Goal: Transaction & Acquisition: Purchase product/service

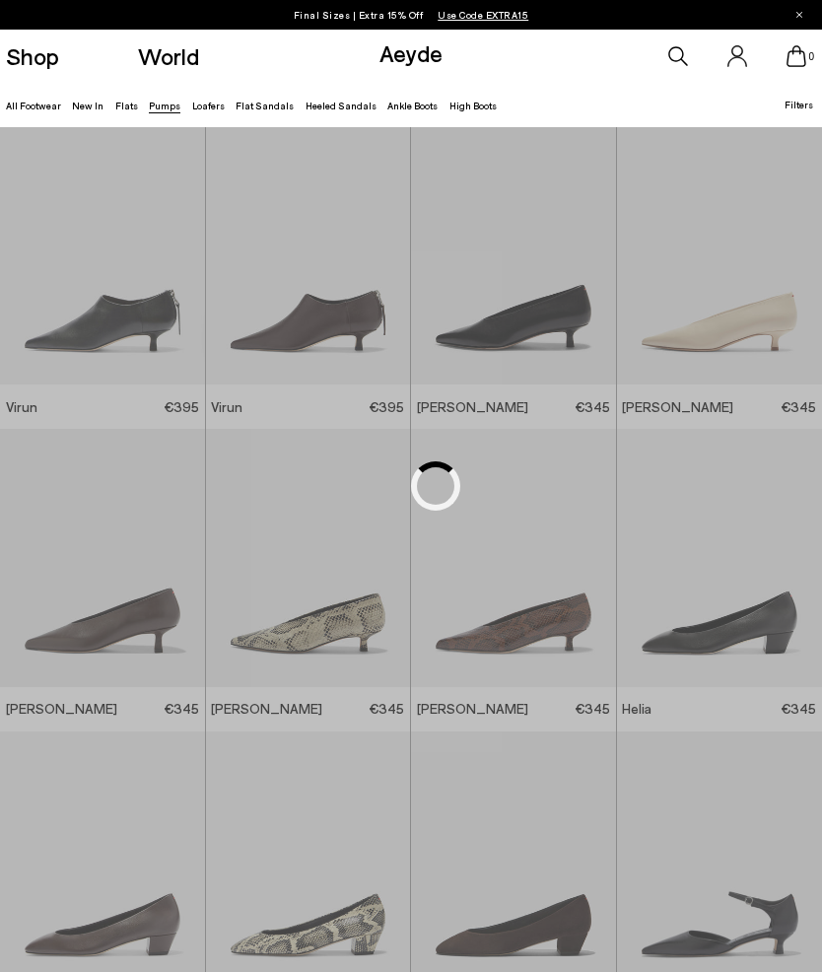
scroll to position [2862, 0]
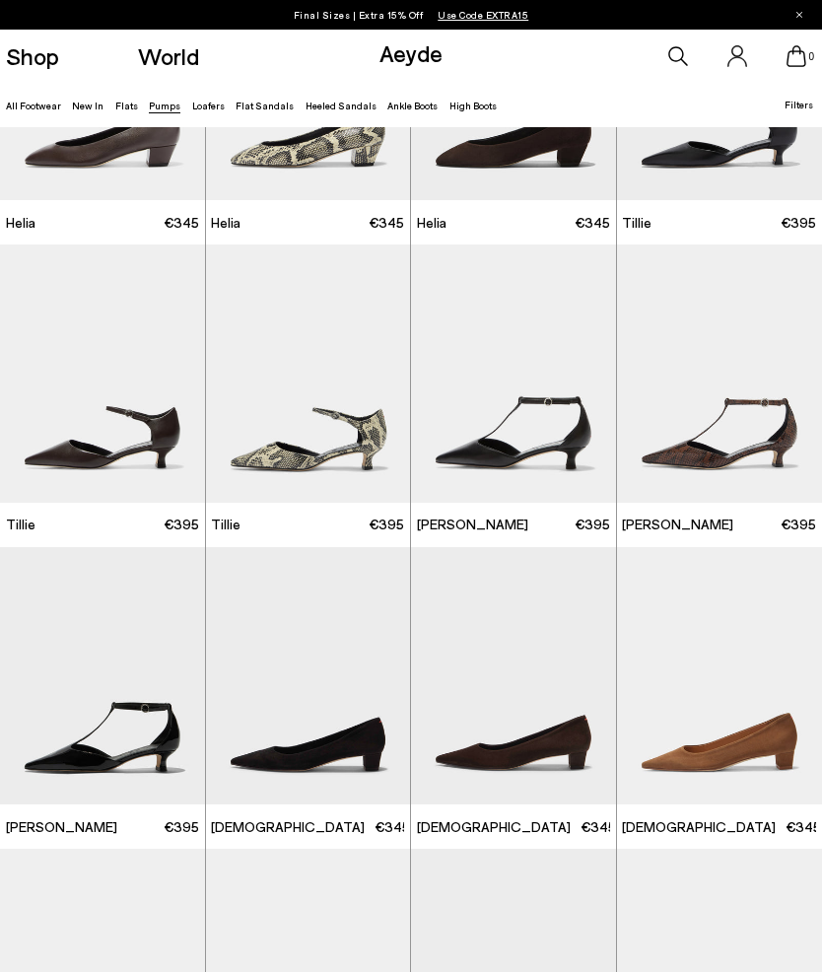
scroll to position [787, 0]
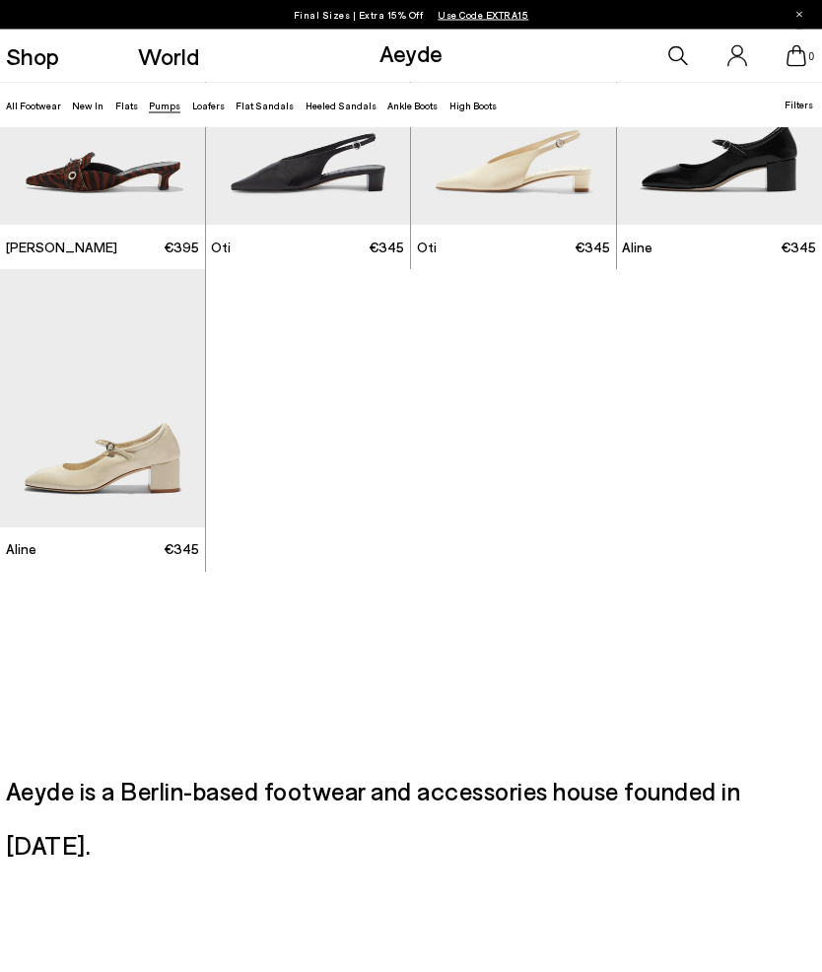
scroll to position [4897, 0]
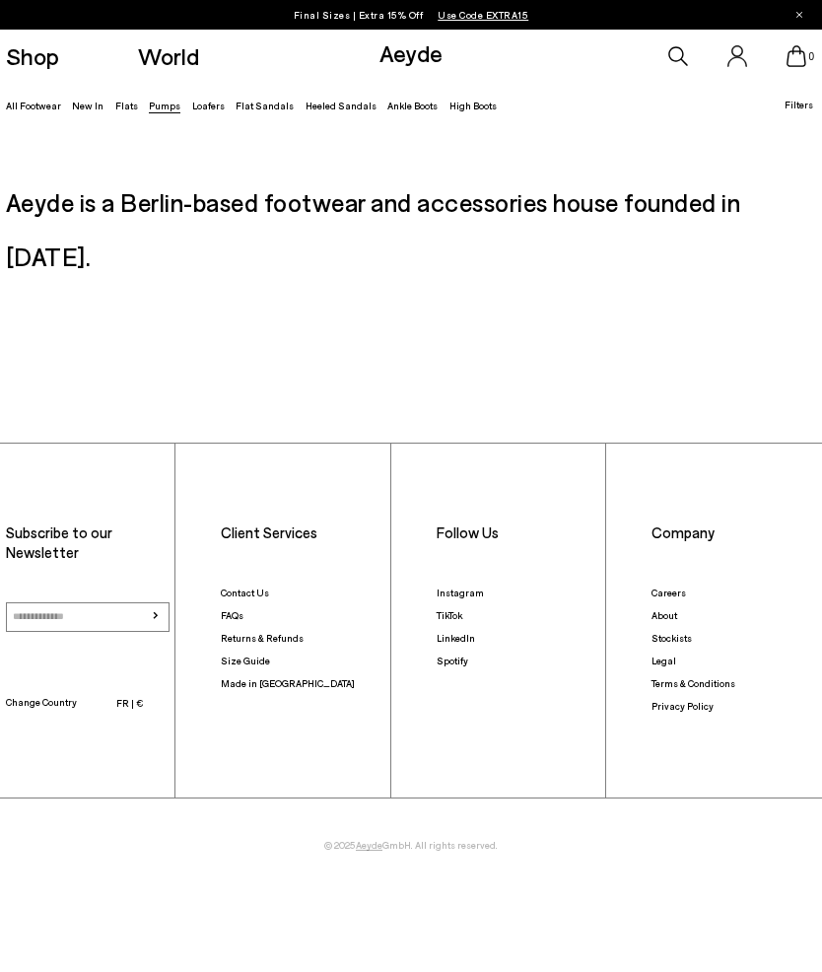
scroll to position [1899, 0]
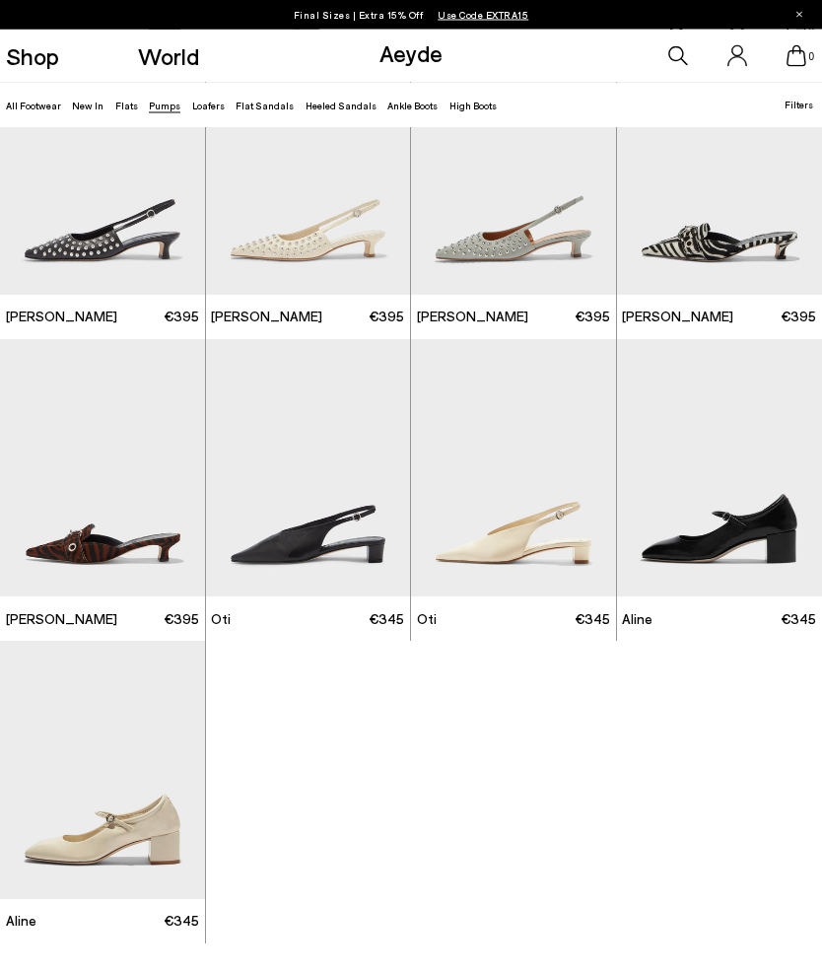
scroll to position [4621, 0]
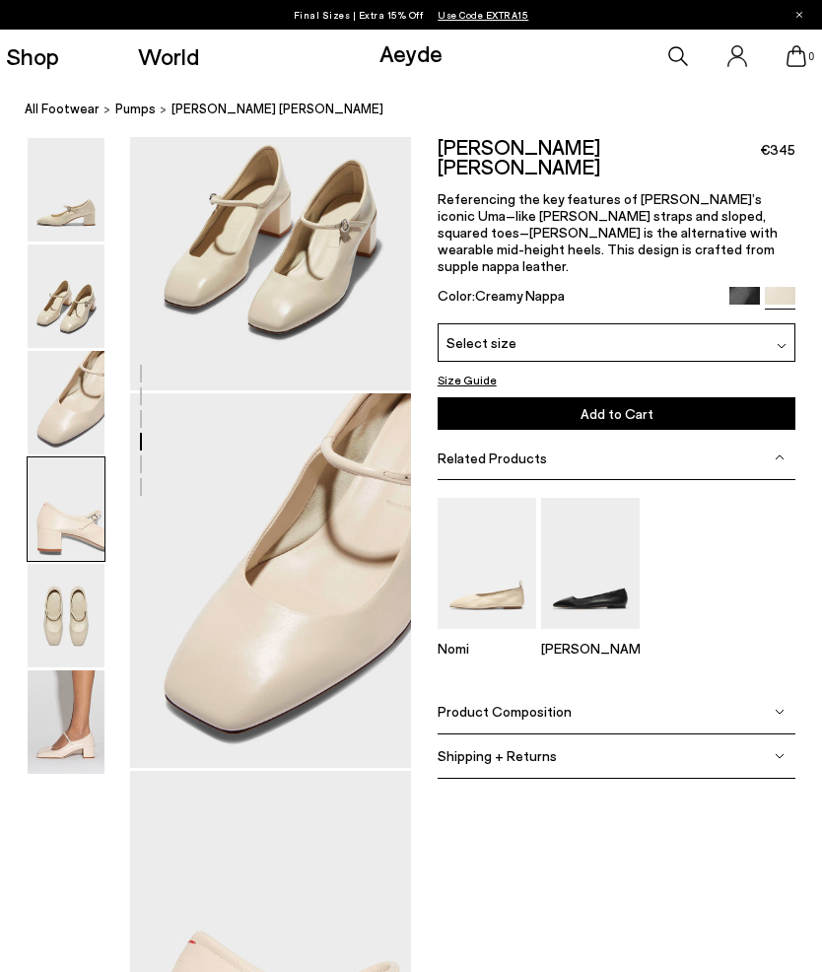
scroll to position [379, 0]
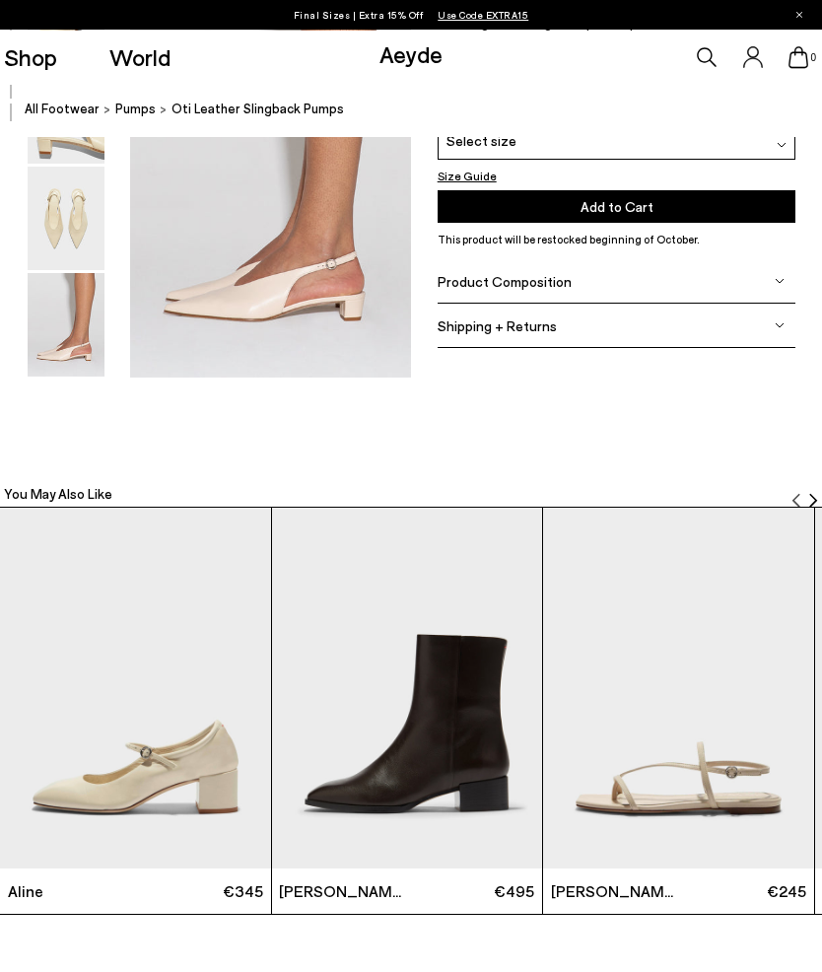
scroll to position [3103, 0]
